Goal: Information Seeking & Learning: Learn about a topic

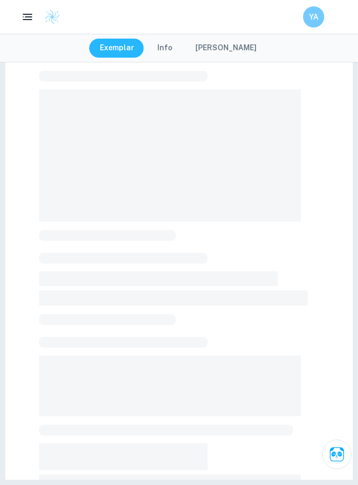
scroll to position [78, 0]
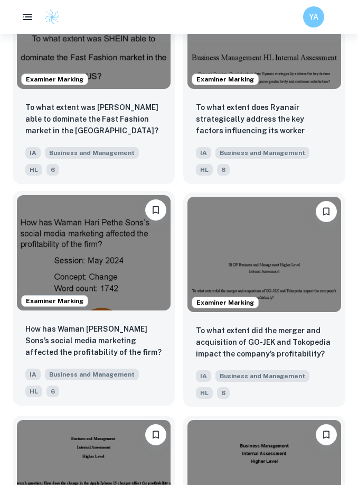
scroll to position [3576, 0]
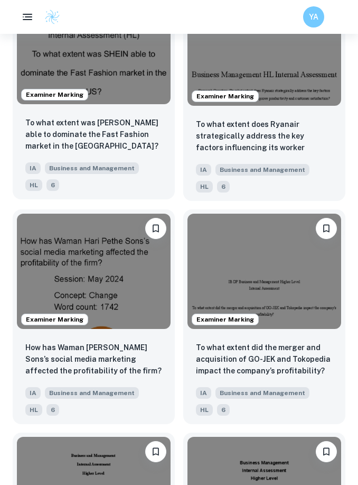
click at [124, 129] on div "To what extent was [PERSON_NAME] able to dominate the Fast Fashion market in th…" at bounding box center [94, 153] width 162 height 91
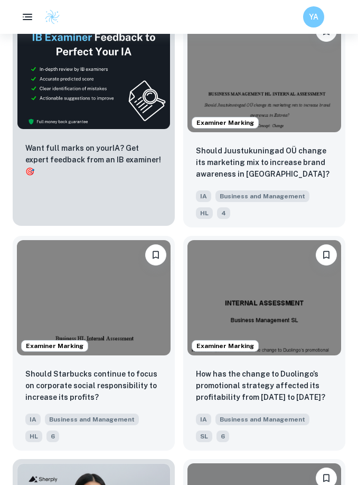
scroll to position [6005, 0]
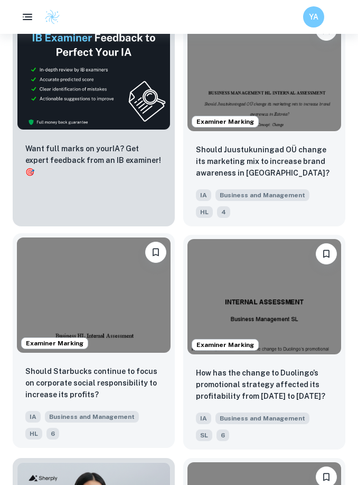
click at [98, 352] on img at bounding box center [94, 294] width 154 height 115
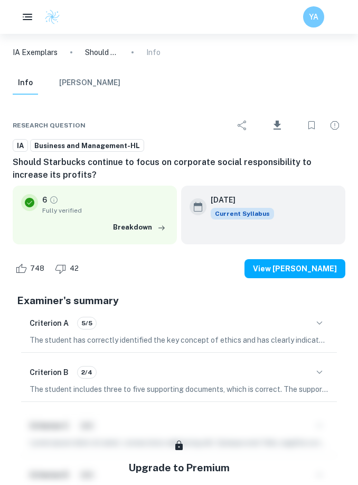
scroll to position [573, 0]
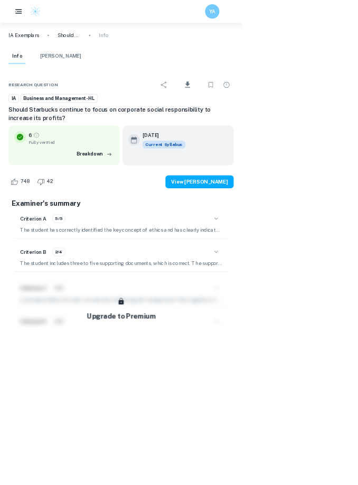
type input "1"
